Goal: Task Accomplishment & Management: Manage account settings

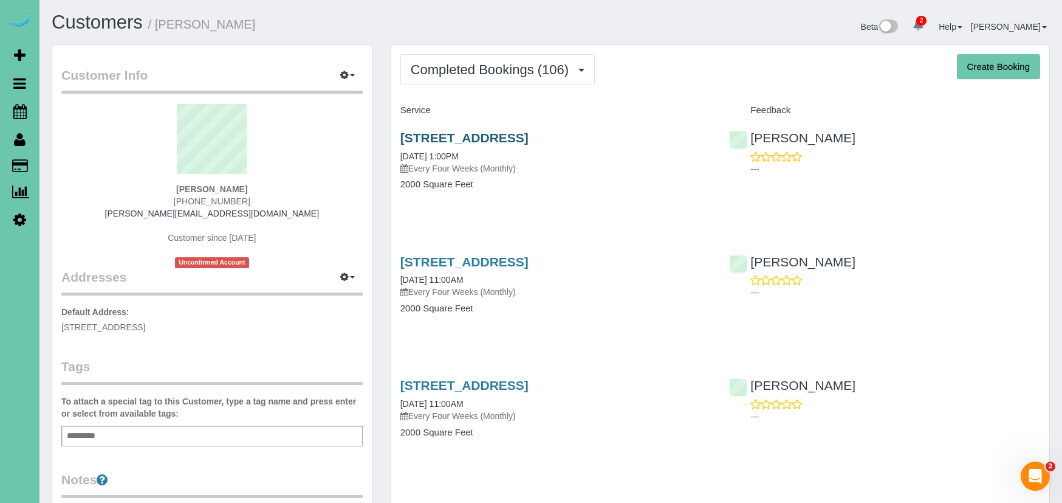
click at [447, 140] on link "6406 S 118th Plaza, Omaha, NE 68137" at bounding box center [465, 138] width 128 height 14
click at [529, 256] on link "6406 S 118th Plaza, Omaha, NE 68137" at bounding box center [465, 262] width 128 height 14
click at [505, 80] on button "Completed Bookings (106)" at bounding box center [498, 69] width 195 height 31
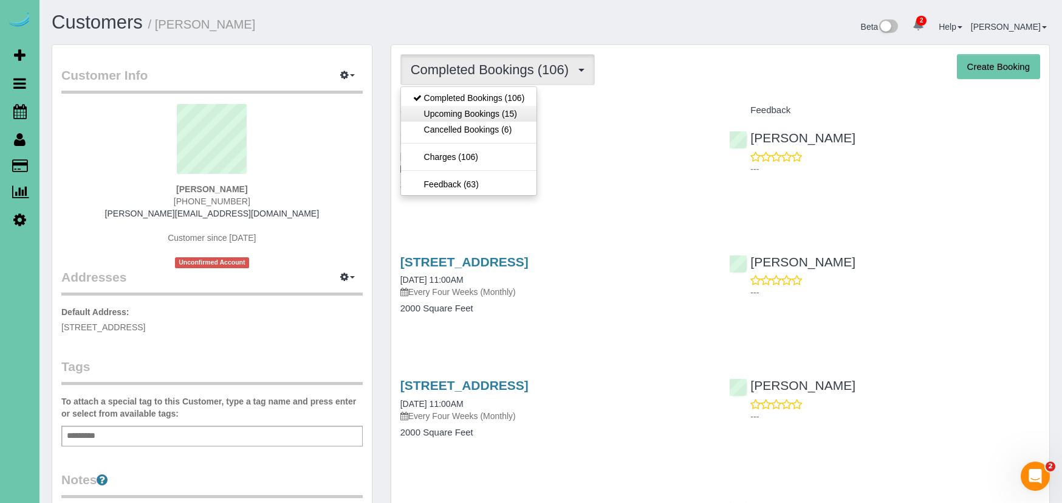
click at [504, 113] on link "Upcoming Bookings (15)" at bounding box center [469, 114] width 136 height 16
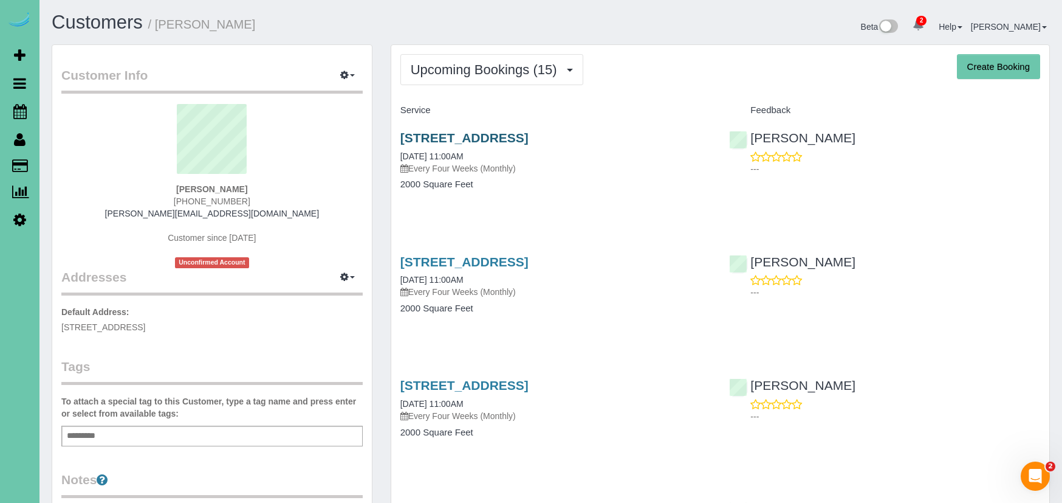
click at [521, 142] on link "6406 S 118th Plaza, Omaha, NE 68137" at bounding box center [465, 138] width 128 height 14
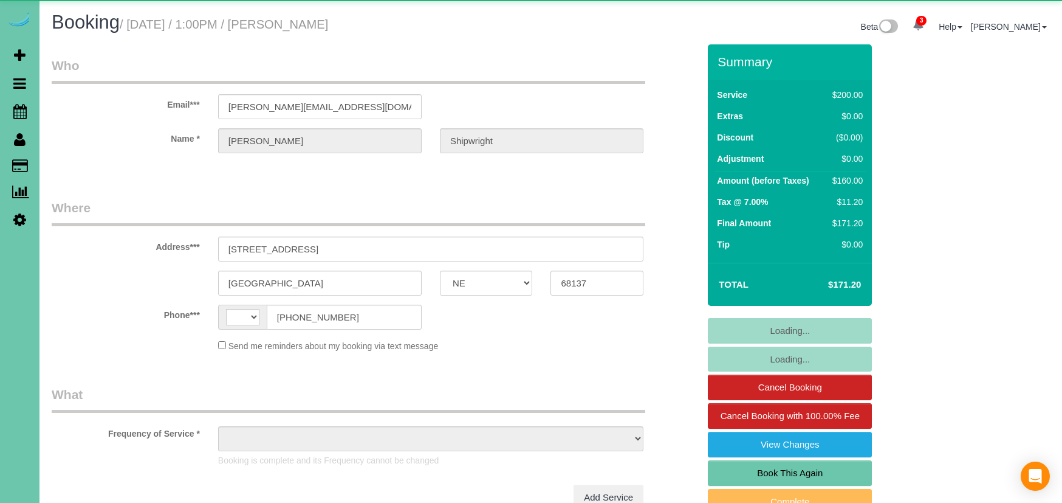
select select "NE"
select select "string:[GEOGRAPHIC_DATA]"
select select "object:938"
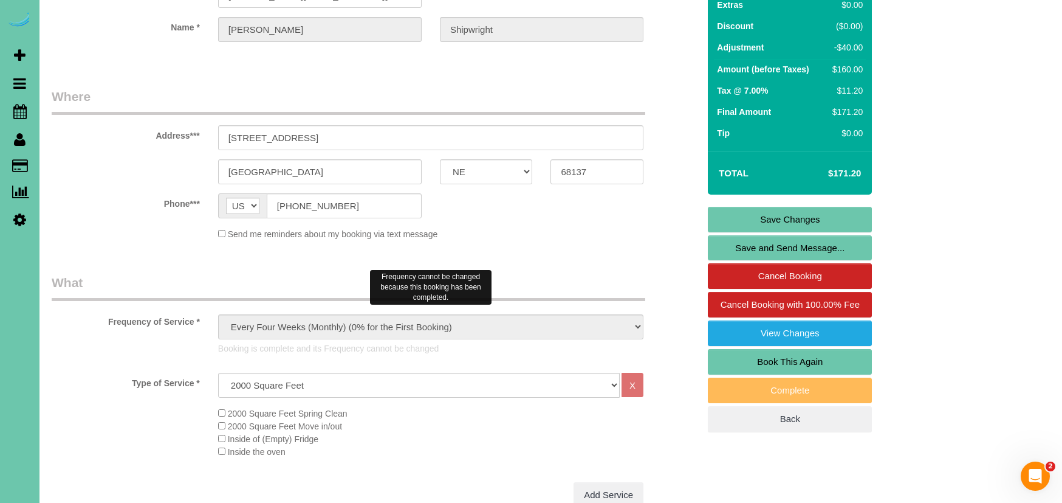
scroll to position [102, 0]
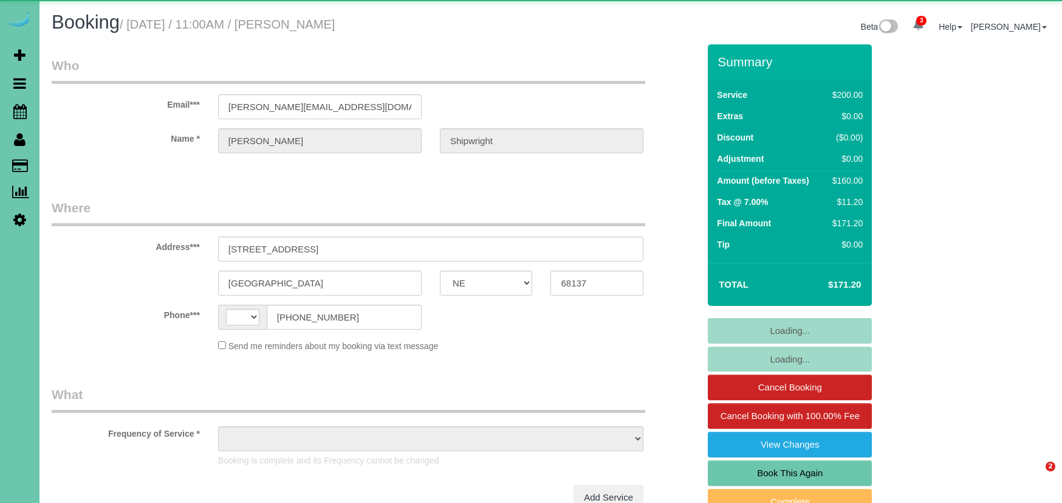
select select "NE"
select select "string:[GEOGRAPHIC_DATA]"
select select "object:935"
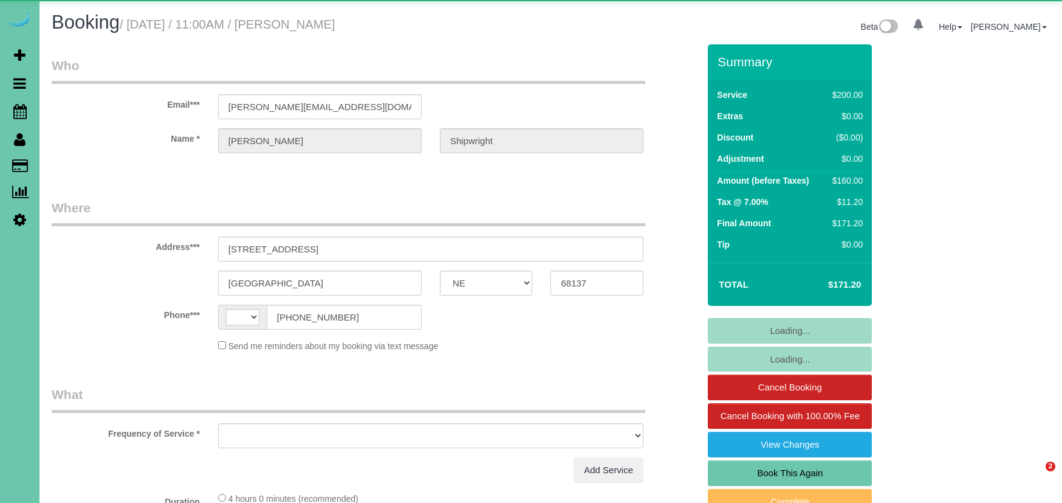
select select "NE"
select select "string:[GEOGRAPHIC_DATA]"
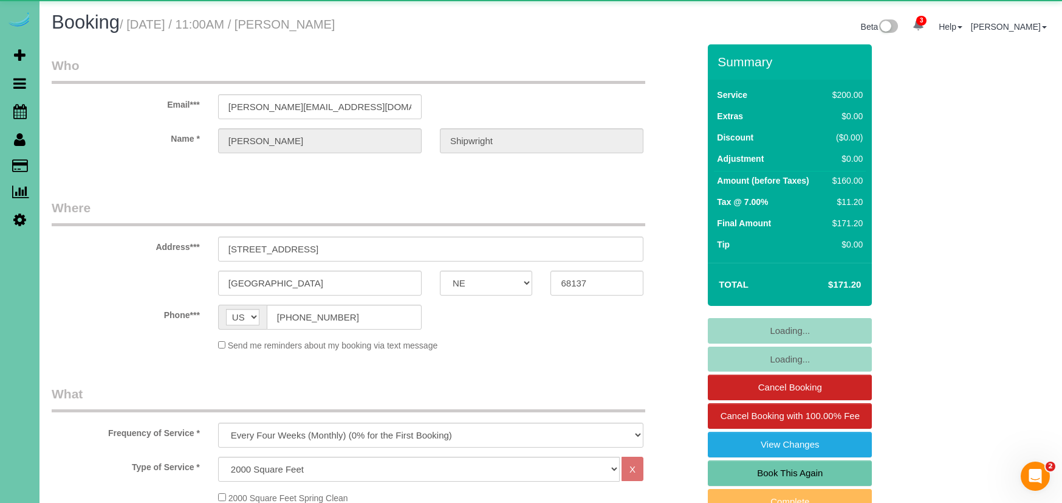
select select "object:681"
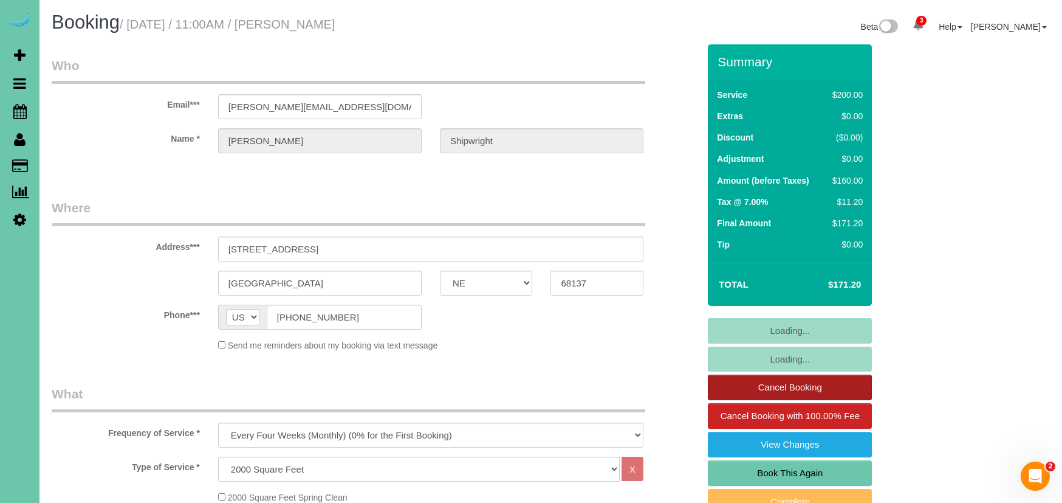
click at [820, 384] on link "Cancel Booking" at bounding box center [790, 387] width 164 height 26
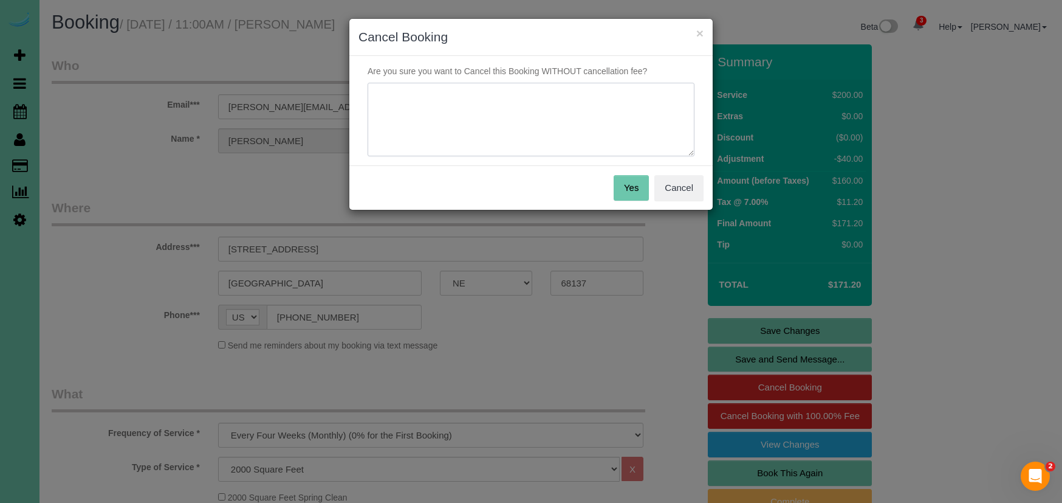
click at [484, 109] on textarea at bounding box center [531, 120] width 327 height 74
type textarea "moved"
click at [635, 193] on button "Yes" at bounding box center [631, 188] width 35 height 26
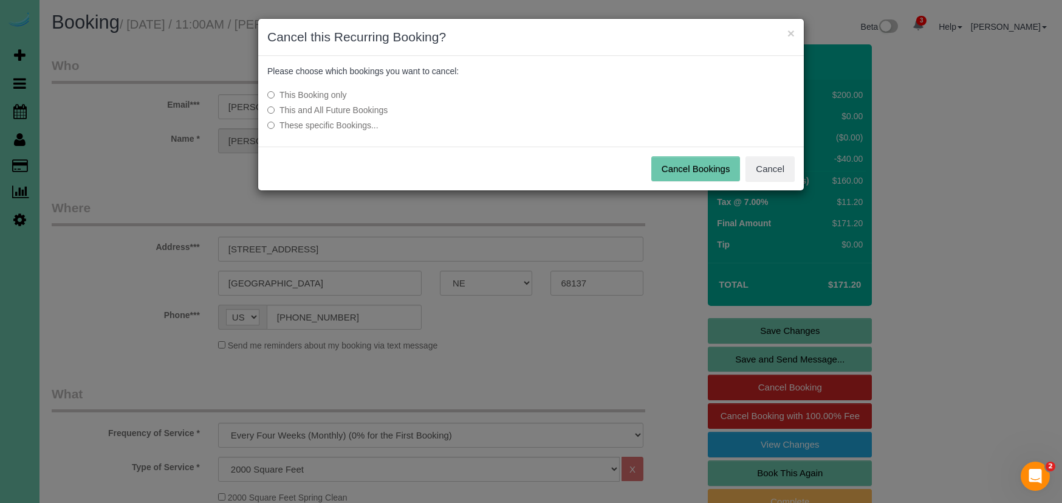
click at [324, 108] on label "This and All Future Bookings" at bounding box center [440, 110] width 346 height 12
click at [660, 164] on button "Cancel Bookings" at bounding box center [696, 169] width 89 height 26
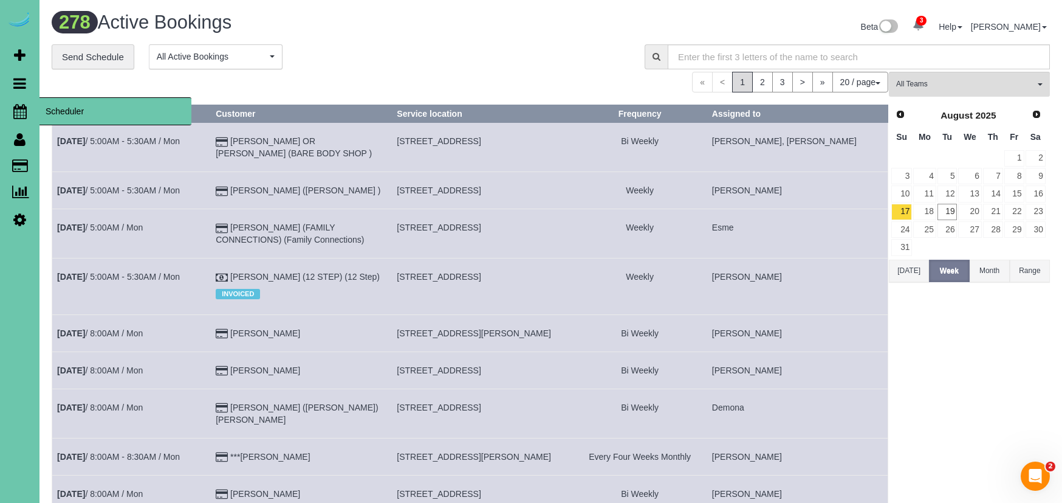
click at [20, 109] on icon at bounding box center [19, 111] width 13 height 15
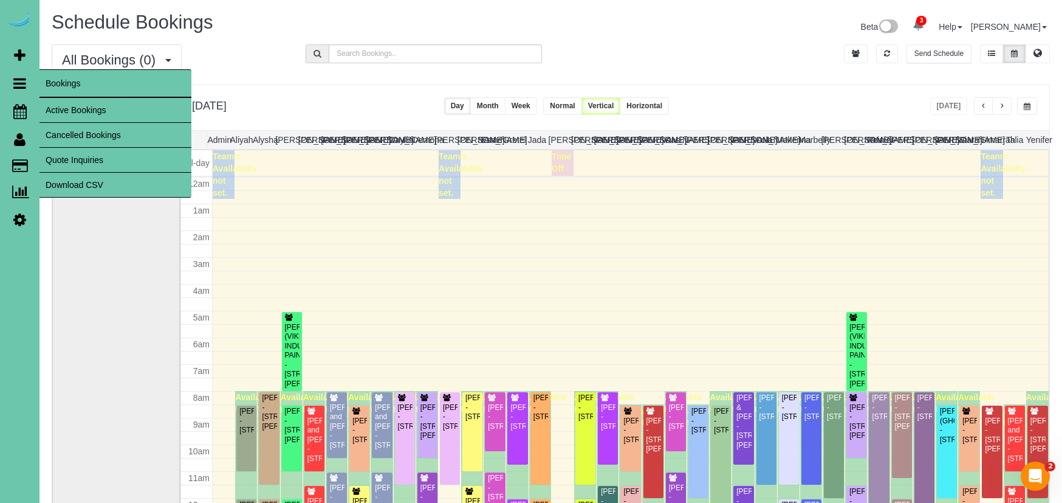
scroll to position [161, 0]
